Goal: Task Accomplishment & Management: Manage account settings

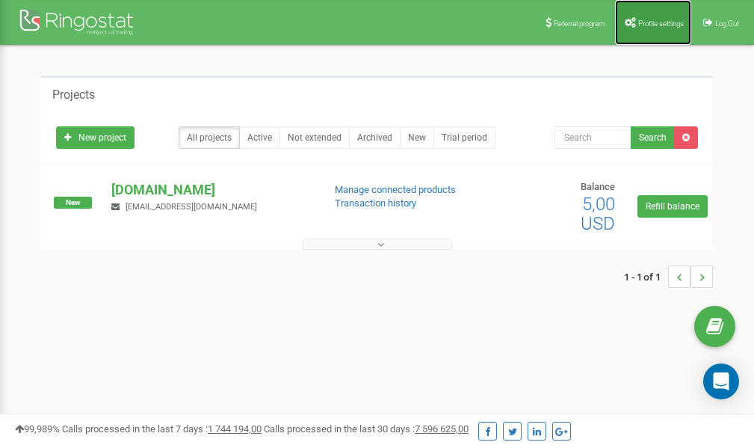
click at [667, 25] on span "Profile settings" at bounding box center [661, 23] width 46 height 8
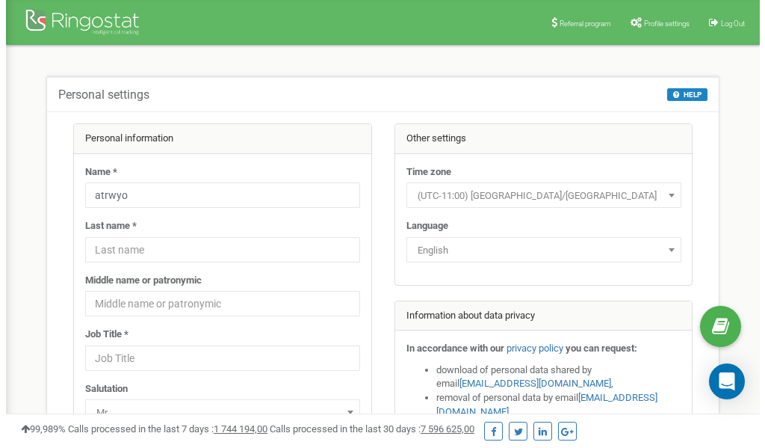
scroll to position [75, 0]
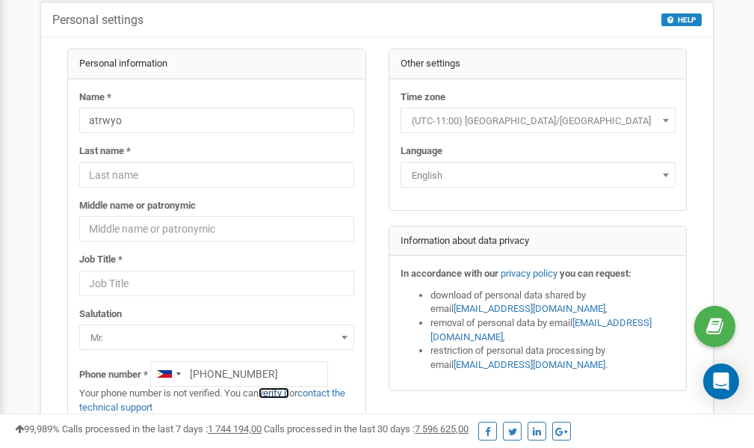
click at [285, 392] on link "verify it" at bounding box center [274, 392] width 31 height 11
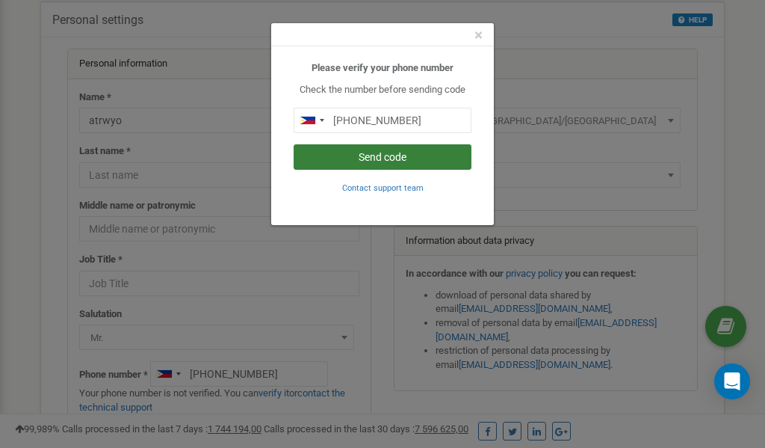
click at [362, 155] on button "Send code" at bounding box center [383, 156] width 178 height 25
